Goal: Communication & Community: Participate in discussion

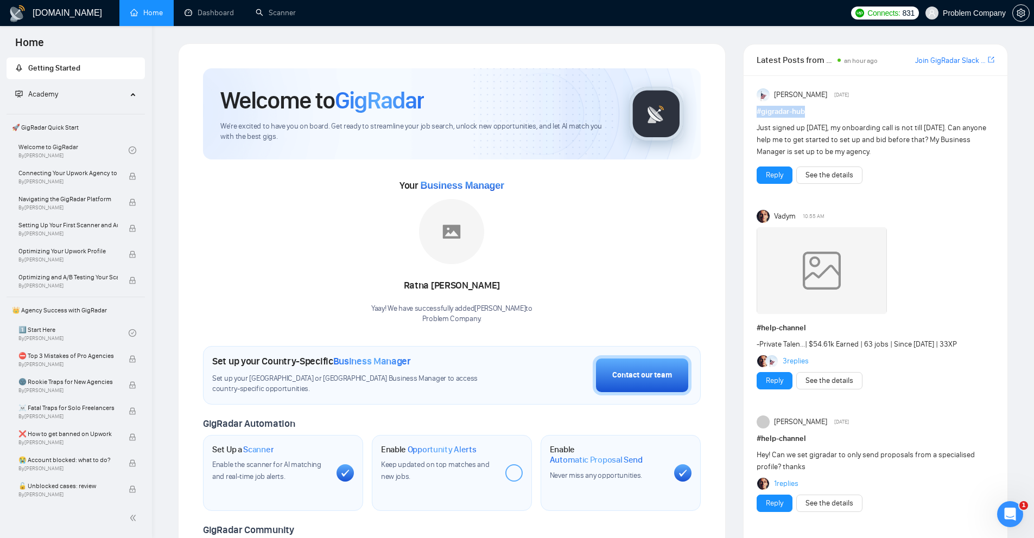
drag, startPoint x: 821, startPoint y: 117, endPoint x: 875, endPoint y: 202, distance: 100.7
click at [758, 110] on h1 "# gigradar-hub" at bounding box center [876, 112] width 238 height 12
drag, startPoint x: 816, startPoint y: 329, endPoint x: 757, endPoint y: 328, distance: 59.7
click at [757, 328] on h1 "# help-channel" at bounding box center [876, 328] width 238 height 12
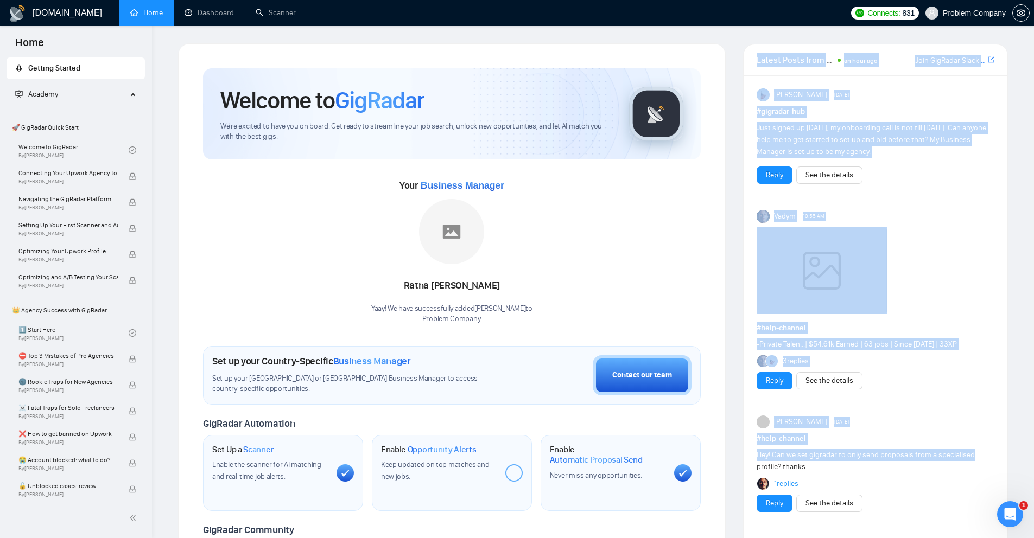
drag, startPoint x: 754, startPoint y: 59, endPoint x: 973, endPoint y: 312, distance: 333.6
click at [980, 460] on div "Latest Posts from the GigRadar Community an hour ago Join GigRadar Slack Commun…" at bounding box center [875, 412] width 265 height 737
click at [969, 259] on div at bounding box center [876, 272] width 238 height 91
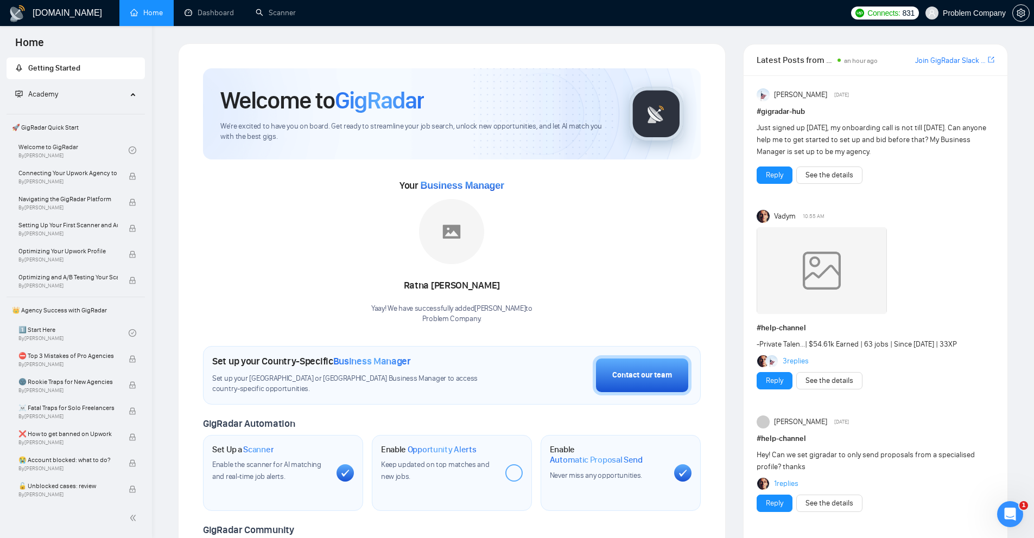
scroll to position [1, 0]
click at [951, 13] on span "Problem Company" at bounding box center [974, 13] width 63 height 0
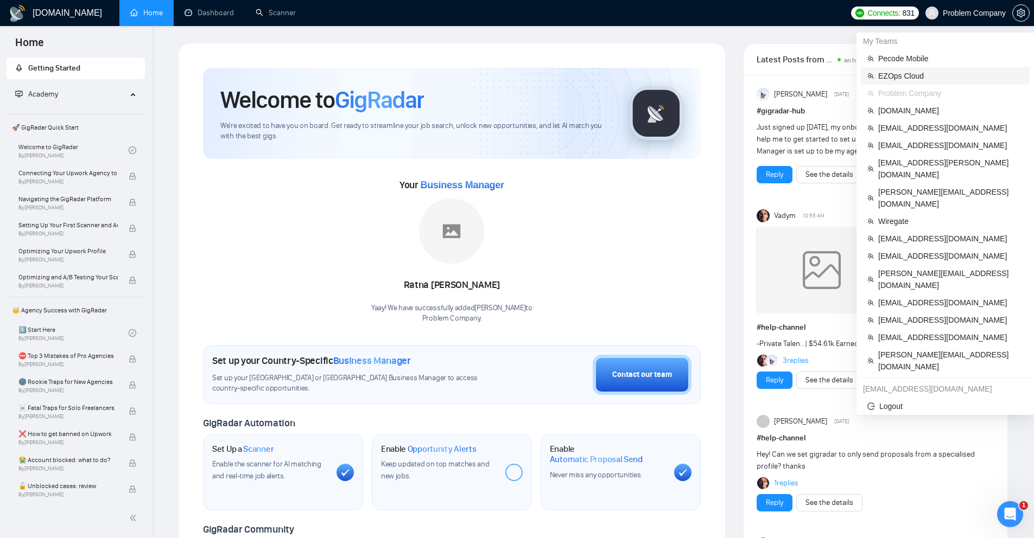
click at [895, 81] on span "EZOps Cloud" at bounding box center [950, 76] width 145 height 12
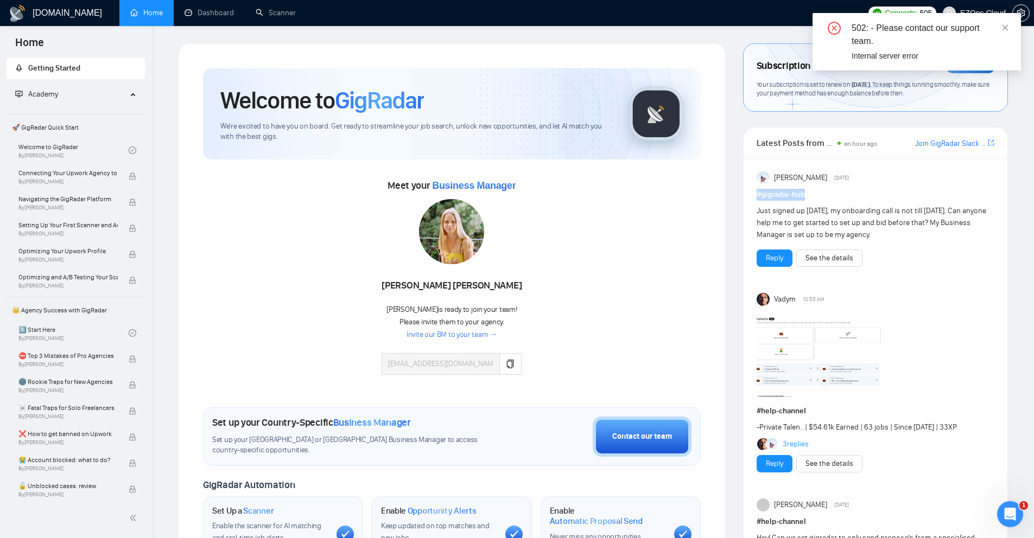
drag, startPoint x: 815, startPoint y: 194, endPoint x: 759, endPoint y: 193, distance: 55.9
click at [757, 193] on h1 "# gigradar-hub" at bounding box center [876, 195] width 238 height 12
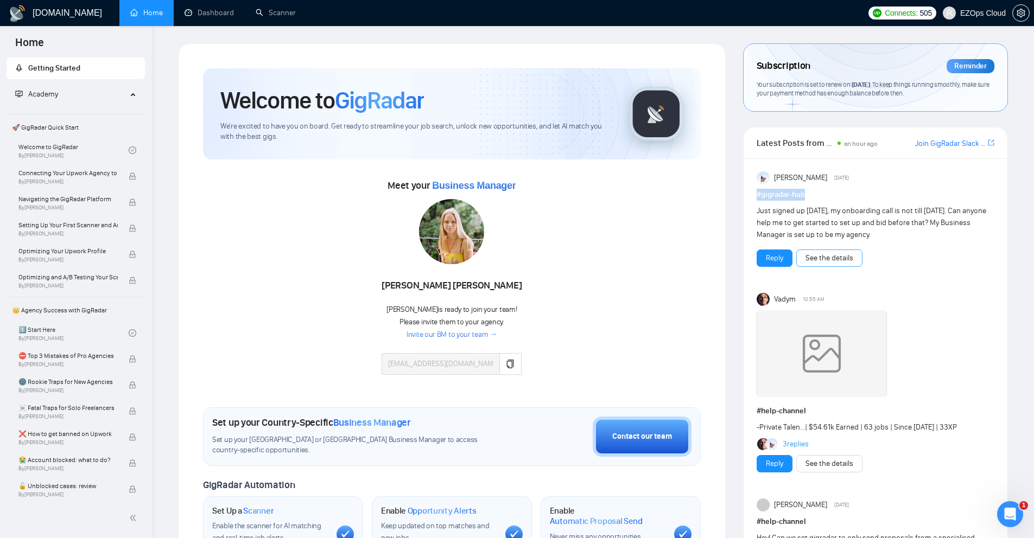
click at [827, 256] on link "See the details" at bounding box center [829, 258] width 48 height 12
click at [840, 182] on div "Anisuzzaman Khan Saturday" at bounding box center [876, 178] width 238 height 13
drag, startPoint x: 827, startPoint y: 195, endPoint x: 758, endPoint y: 198, distance: 69.0
click at [758, 198] on h1 "# gigradar-hub" at bounding box center [876, 195] width 238 height 12
drag, startPoint x: 833, startPoint y: 198, endPoint x: 756, endPoint y: 199, distance: 77.1
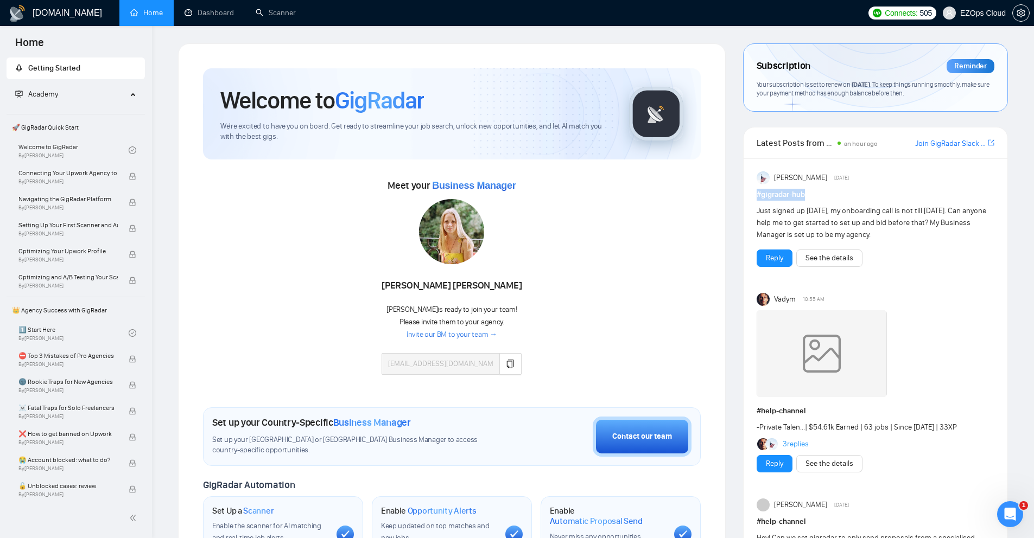
click at [757, 199] on h1 "# gigradar-hub" at bounding box center [876, 195] width 238 height 12
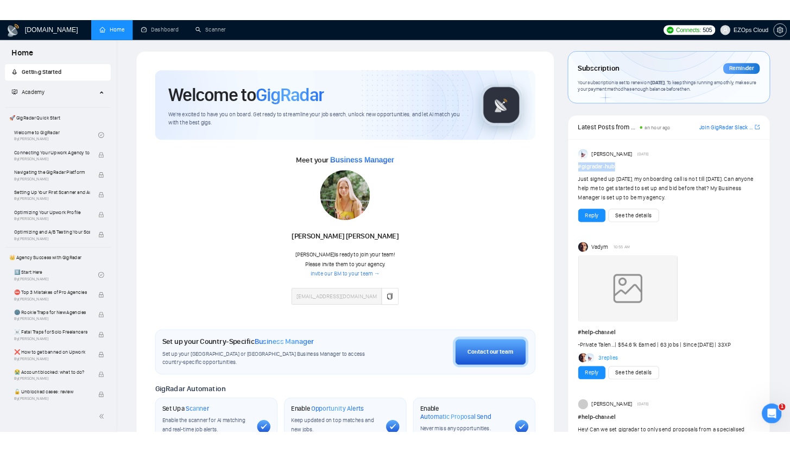
scroll to position [4, 0]
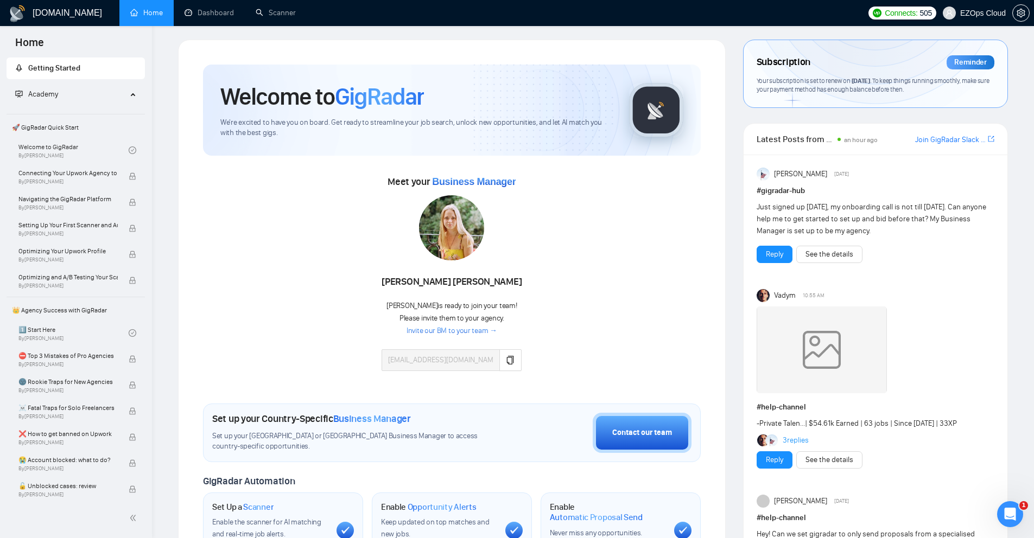
click at [965, 307] on div at bounding box center [876, 352] width 238 height 91
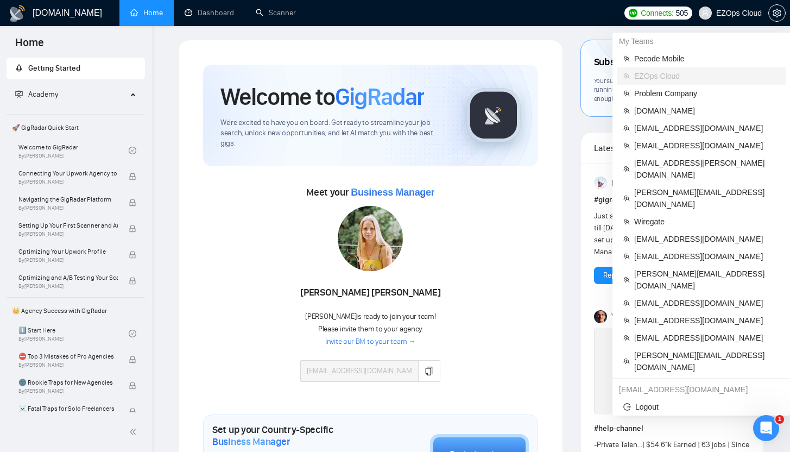
click at [742, 23] on span "EZOps Cloud" at bounding box center [730, 13] width 76 height 35
click at [637, 401] on span "Logout" at bounding box center [701, 407] width 156 height 12
